Goal: Task Accomplishment & Management: Manage account settings

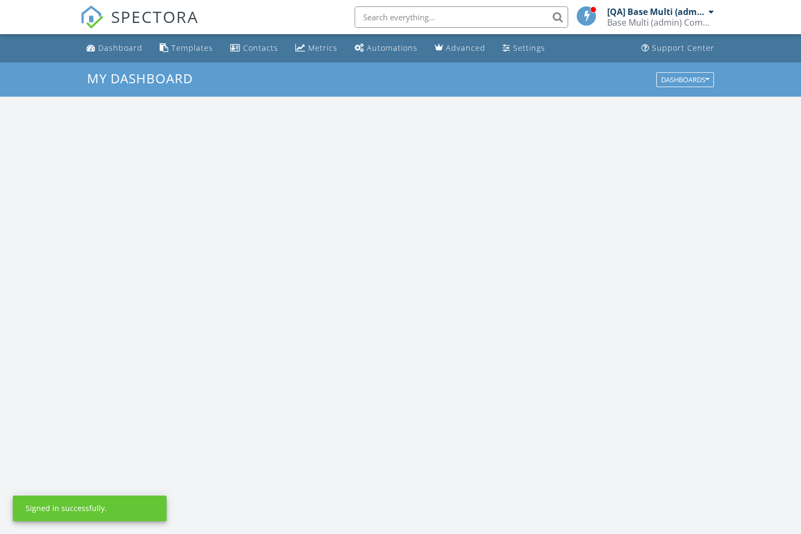
scroll to position [972, 801]
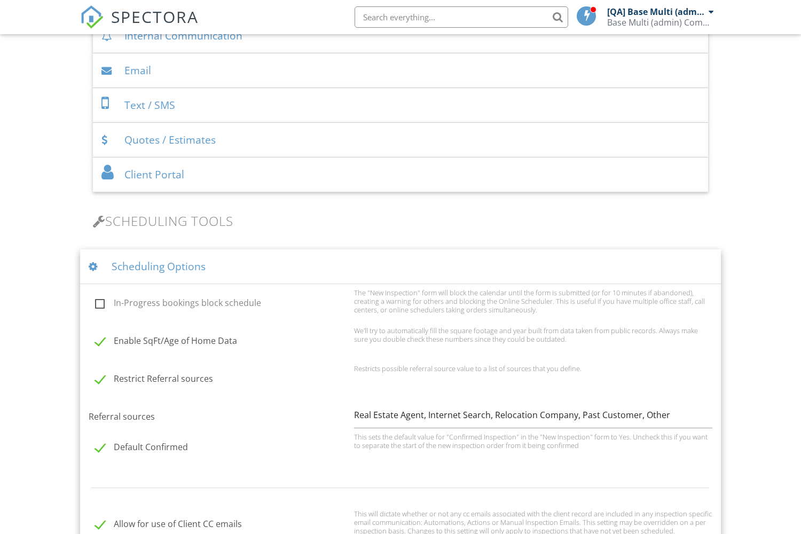
checkbox input "true"
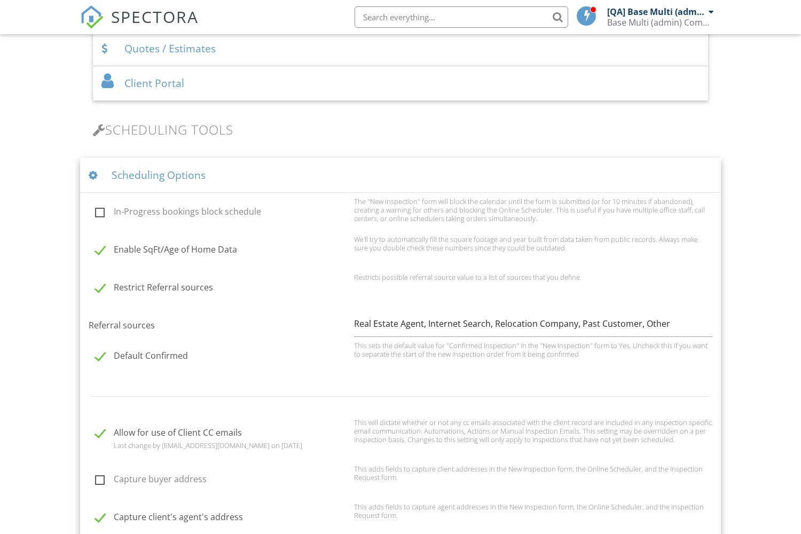
scroll to position [904, 0]
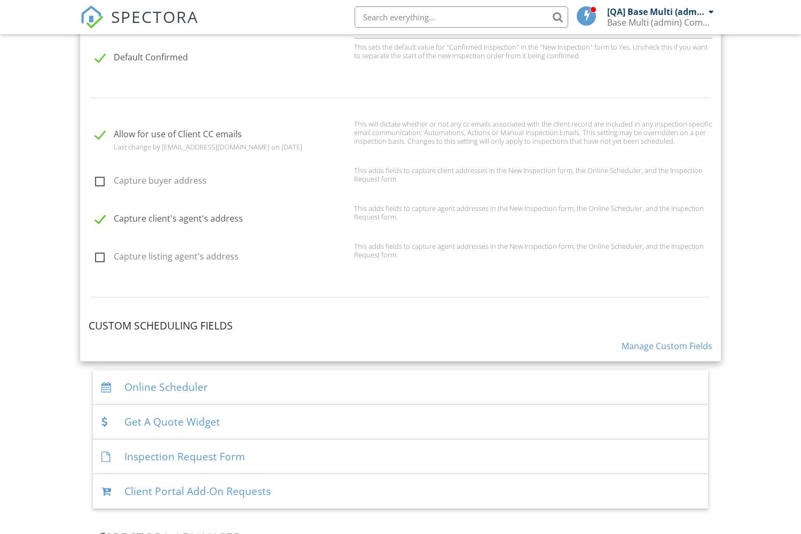
click at [221, 265] on label "Capture listing agent's address" at bounding box center [221, 257] width 252 height 13
click at [96, 262] on input "Capture listing agent's address" at bounding box center [92, 258] width 7 height 7
checkbox input "true"
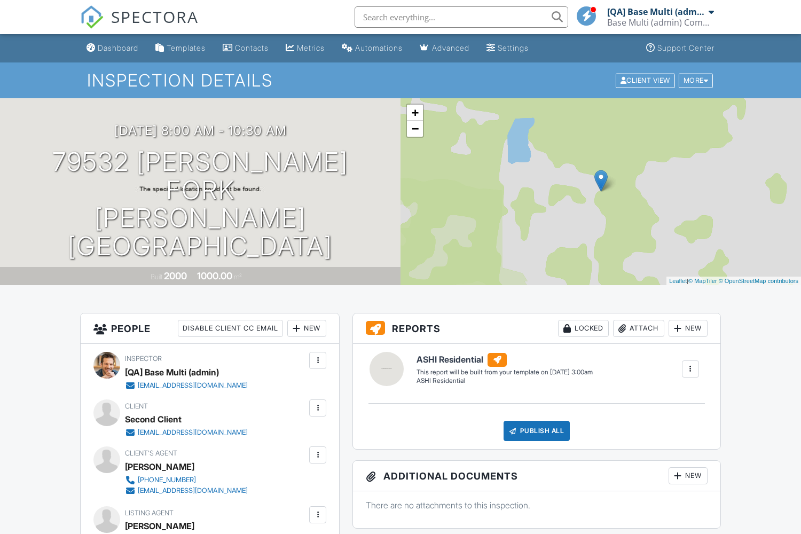
click at [318, 455] on div at bounding box center [317, 454] width 11 height 11
click at [257, 487] on li "Edit" at bounding box center [260, 487] width 119 height 27
click at [318, 525] on div at bounding box center [317, 526] width 11 height 11
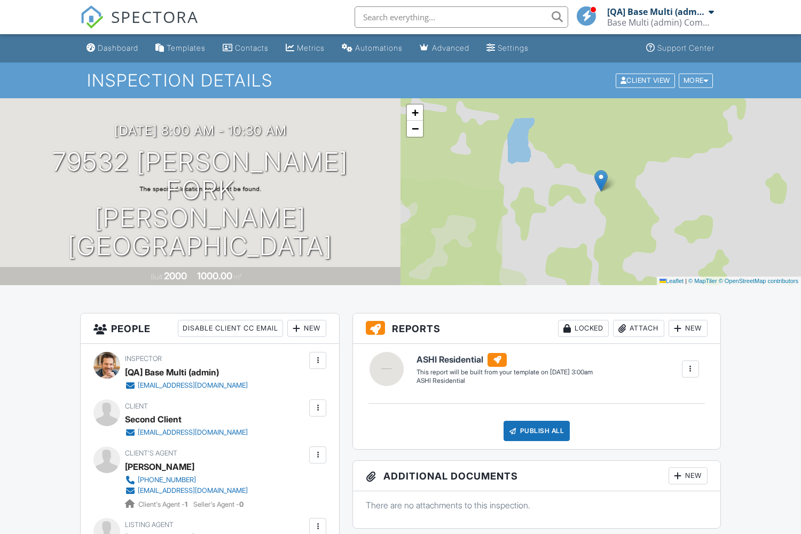
click at [318, 525] on div at bounding box center [317, 526] width 11 height 11
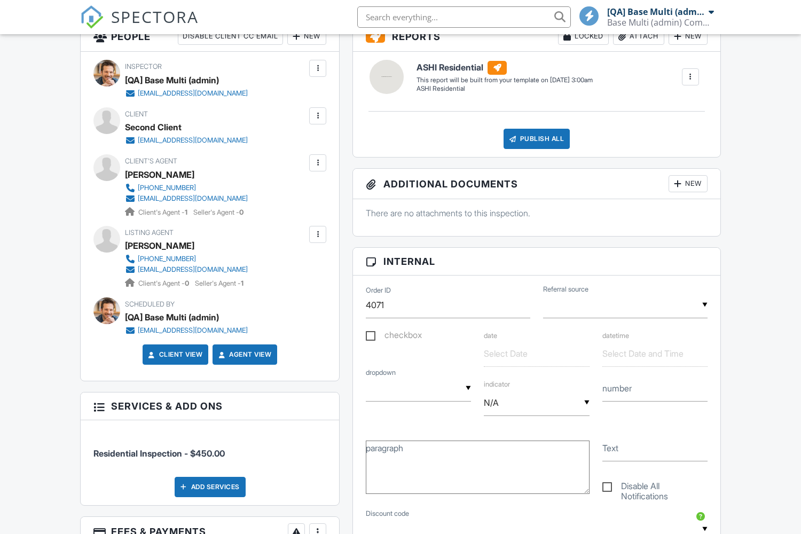
scroll to position [292, 0]
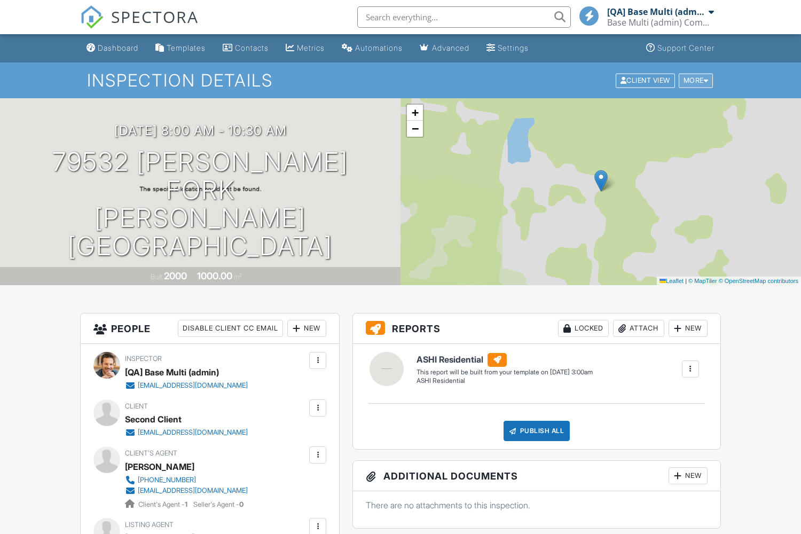
click at [694, 80] on div "More" at bounding box center [695, 80] width 35 height 14
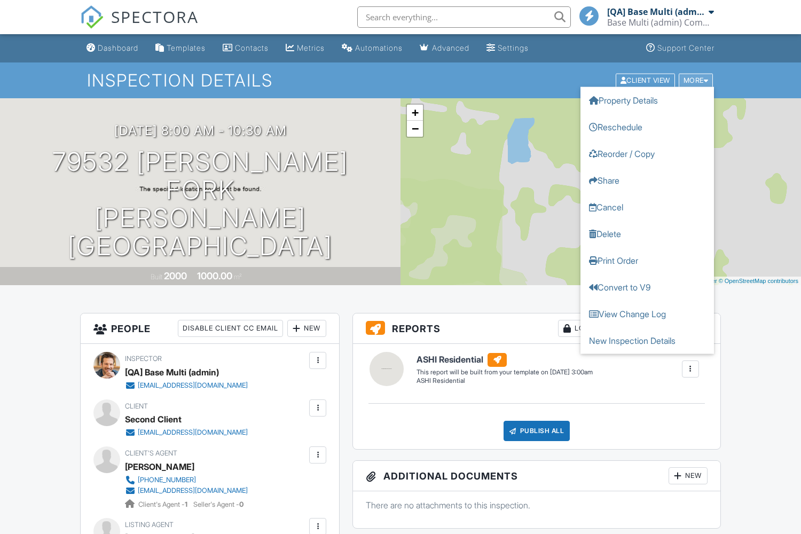
scroll to position [292, 0]
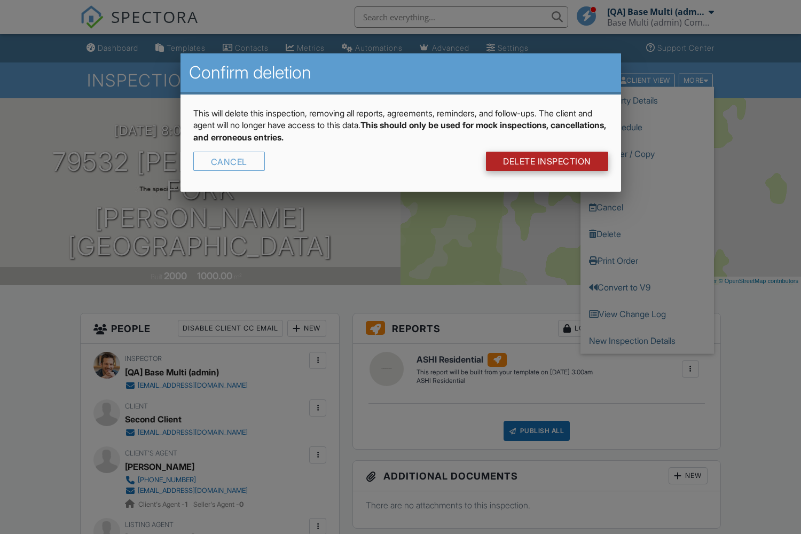
click at [546, 161] on link "DELETE Inspection" at bounding box center [547, 161] width 122 height 19
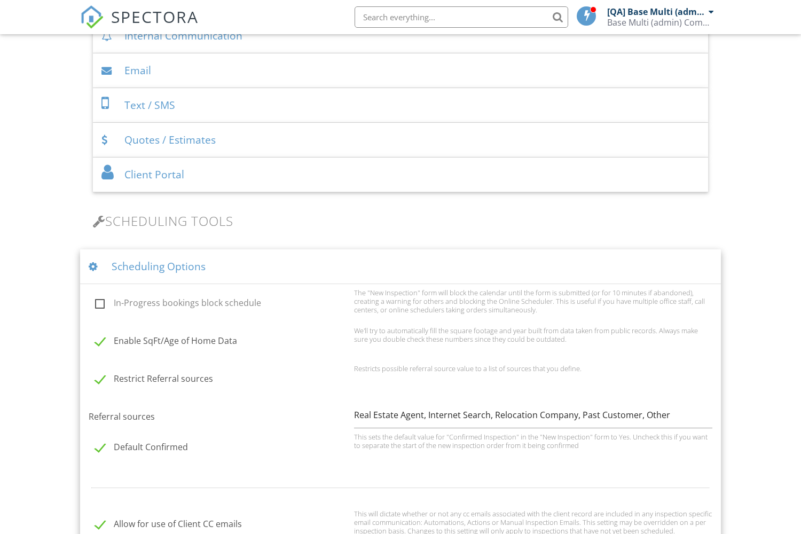
checkbox input "false"
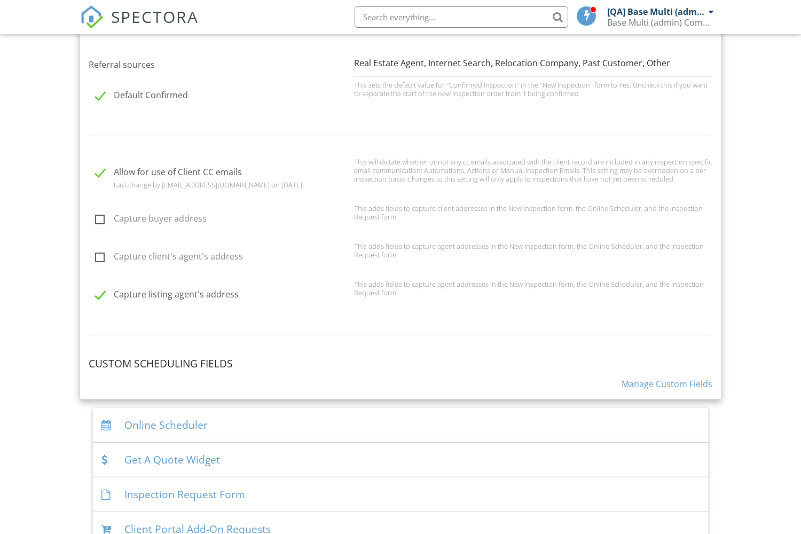
click at [221, 303] on label "Capture listing agent's address" at bounding box center [221, 295] width 252 height 13
checkbox input "false"
